Goal: Information Seeking & Learning: Learn about a topic

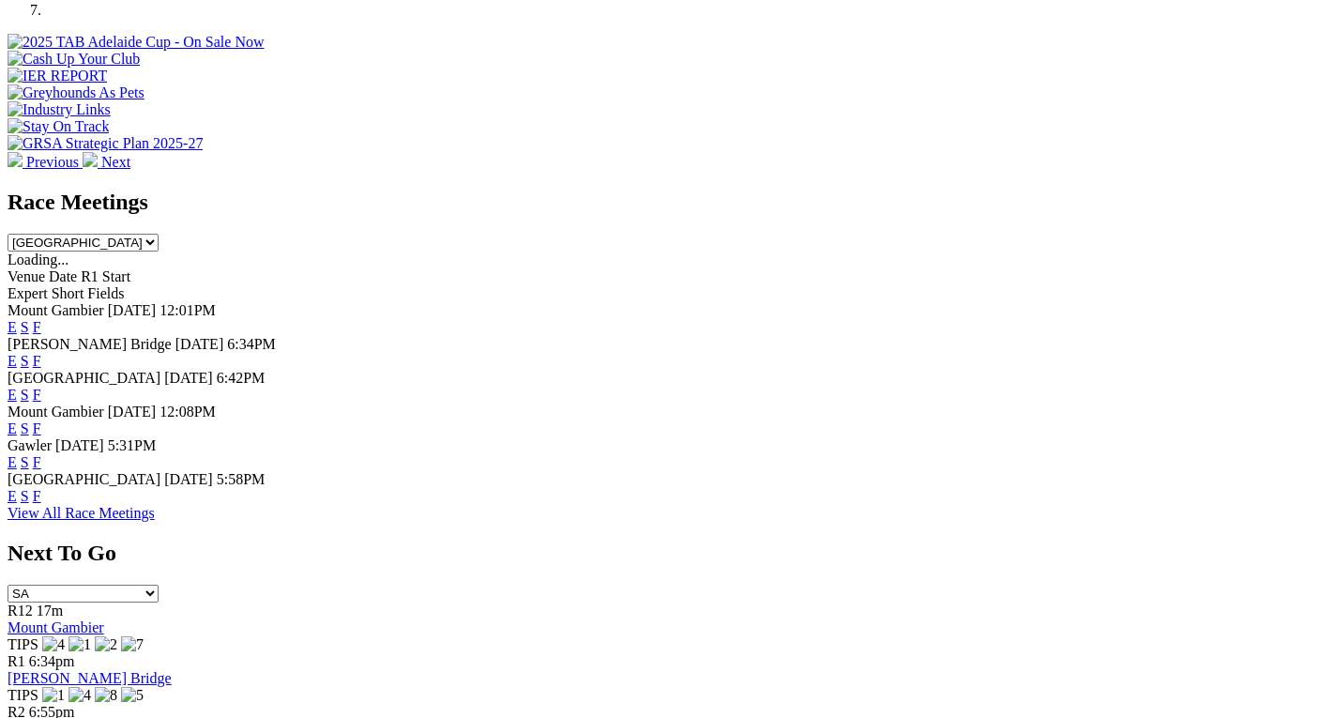
scroll to position [725, 0]
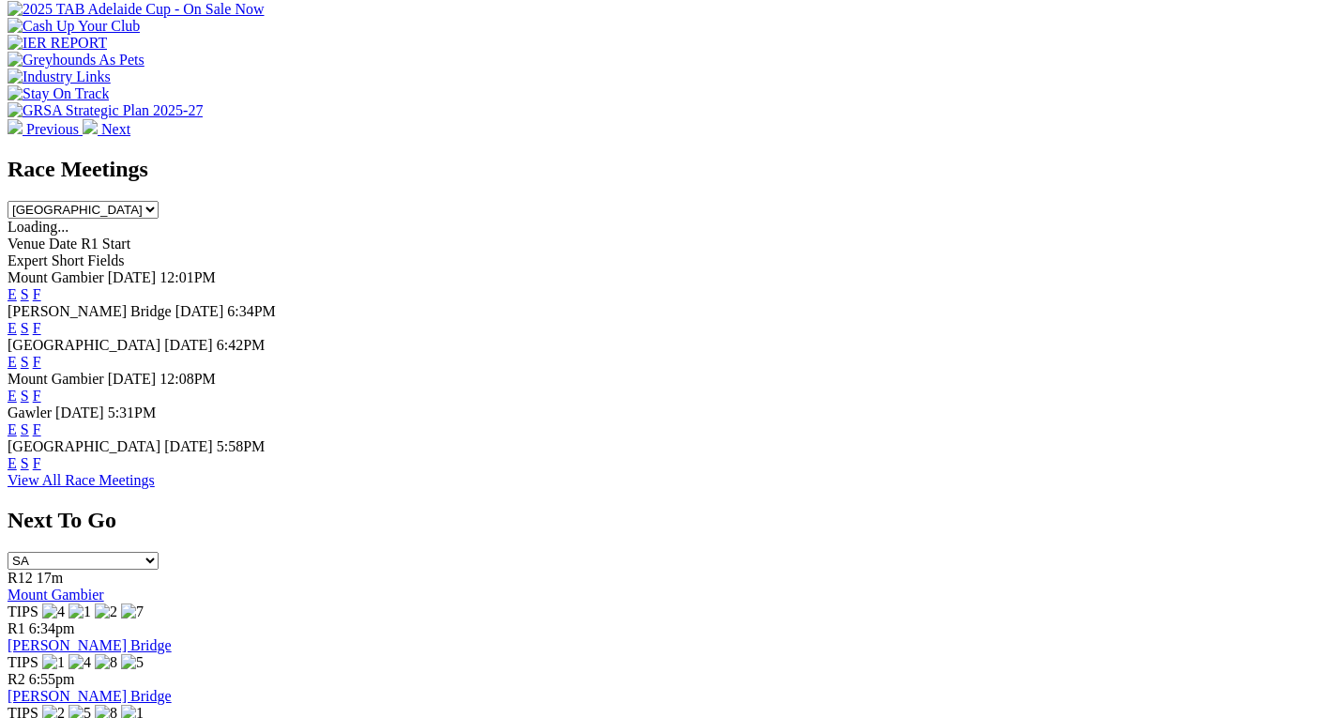
click at [41, 455] on link "F" at bounding box center [37, 463] width 8 height 16
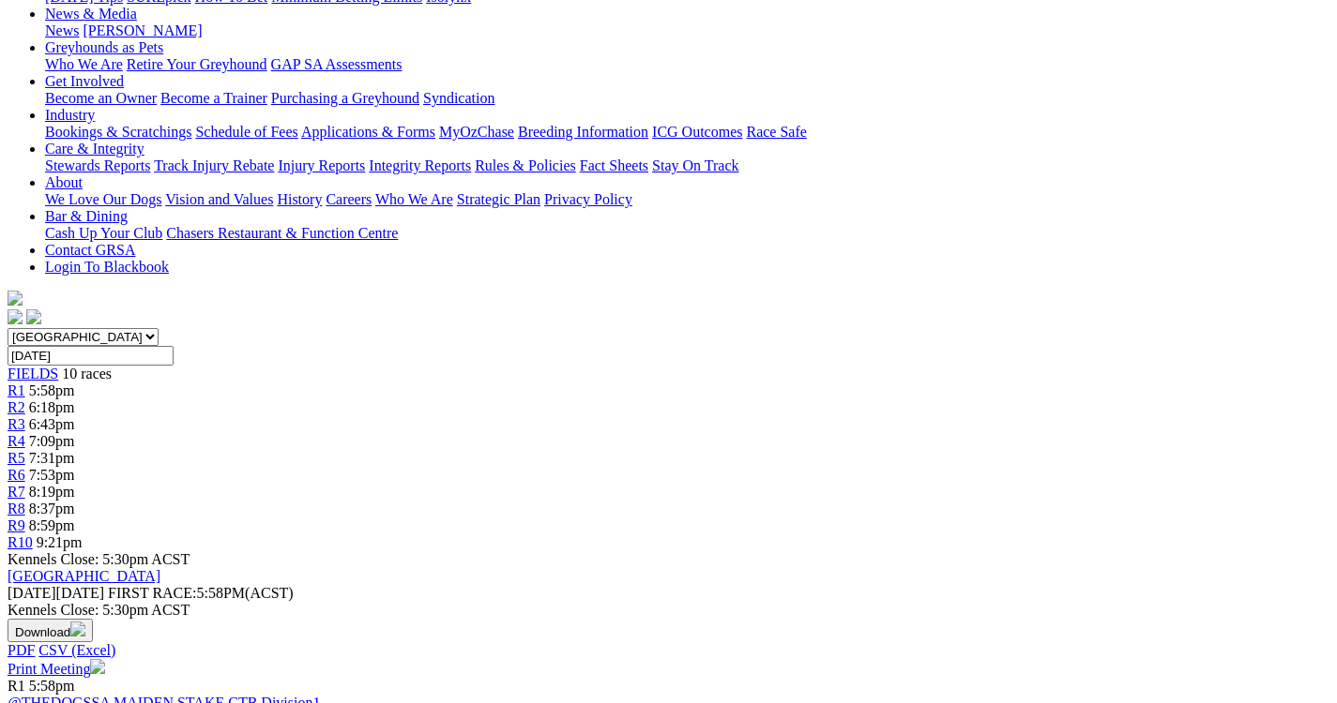
scroll to position [300, 0]
